Goal: Task Accomplishment & Management: Complete application form

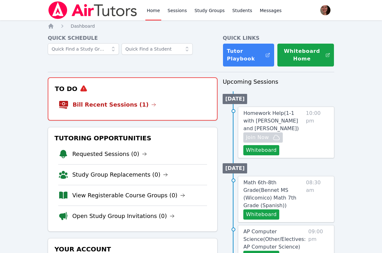
scroll to position [1, 0]
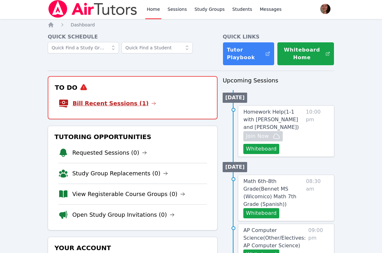
click at [103, 105] on link "Bill Recent Sessions (1)" at bounding box center [114, 103] width 84 height 9
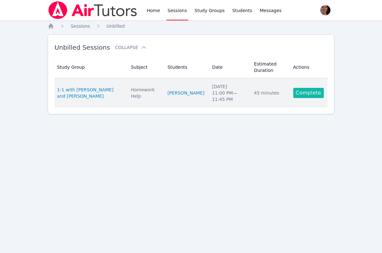
click at [296, 93] on link "Complete" at bounding box center [308, 93] width 31 height 10
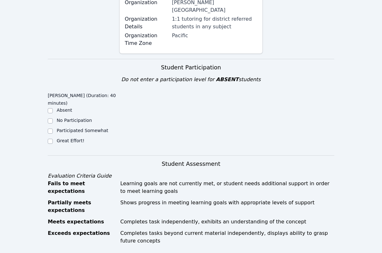
scroll to position [165, 0]
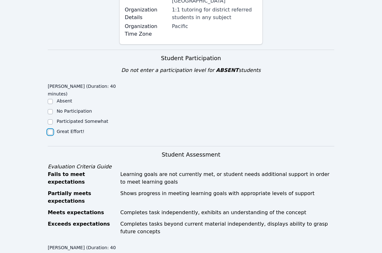
click at [51, 129] on input "Great Effort!" at bounding box center [50, 131] width 5 height 5
checkbox input "true"
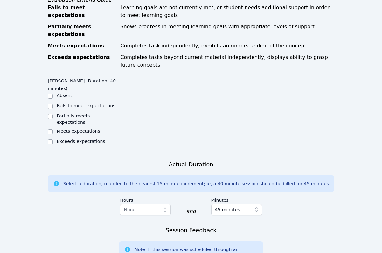
scroll to position [333, 0]
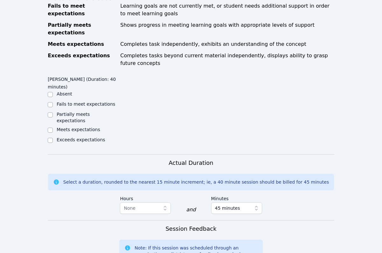
click at [53, 136] on div "Exceeds expectations" at bounding box center [84, 140] width 72 height 8
click at [50, 138] on input "Exceeds expectations" at bounding box center [50, 140] width 5 height 5
checkbox input "true"
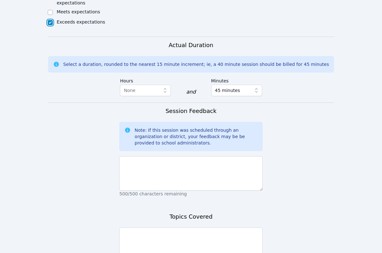
scroll to position [451, 0]
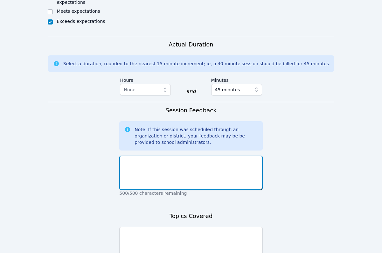
click at [165, 155] on textarea at bounding box center [190, 172] width 143 height 34
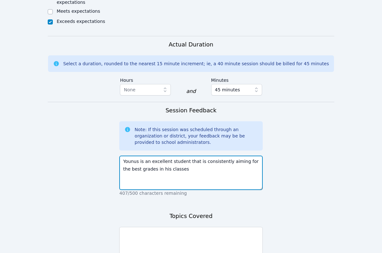
click at [153, 155] on textarea "Younus is an excellent student that is consistently aiming for the best grades …" at bounding box center [190, 172] width 143 height 34
click at [160, 155] on textarea "Younus is an excellent student that is consistently aiming for the best grades …" at bounding box center [190, 172] width 143 height 34
click at [235, 155] on textarea "Younus is an excellent student that is consistently aiming for the best grades …" at bounding box center [190, 172] width 143 height 34
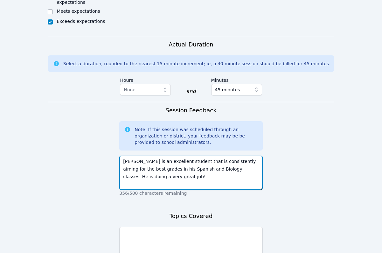
type textarea "Younus is an excellent student that is consistently aiming for the best grades …"
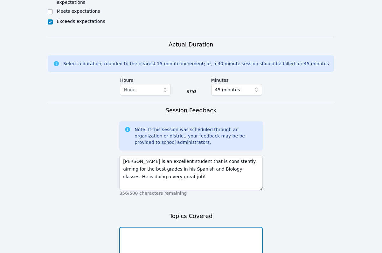
click at [246, 227] on textarea at bounding box center [190, 244] width 143 height 34
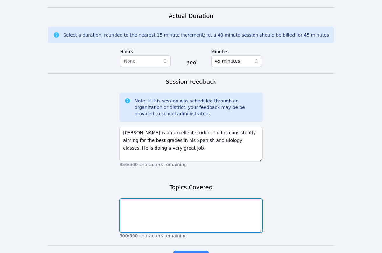
scroll to position [481, 0]
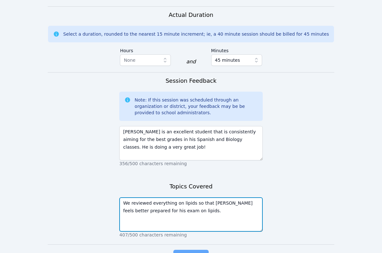
type textarea "We reviewed everything on lipids so that Younus feels better prepared for his e…"
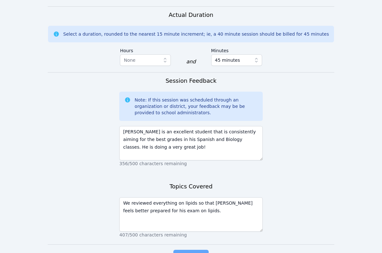
click at [199, 251] on span "Complete" at bounding box center [190, 255] width 29 height 9
